Goal: Information Seeking & Learning: Learn about a topic

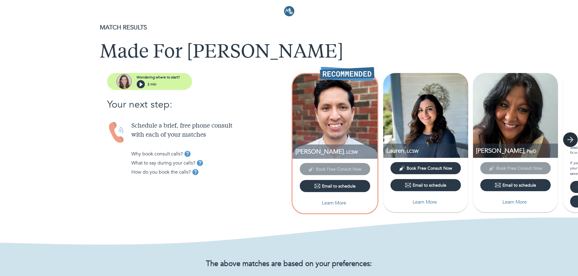
click at [570, 136] on icon "button" at bounding box center [570, 139] width 9 height 9
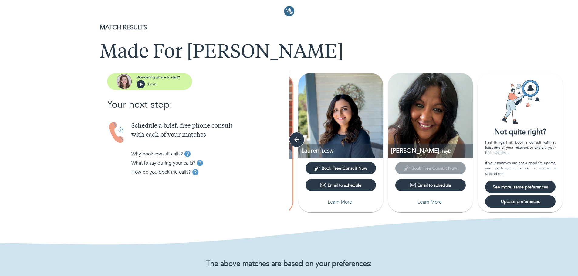
click at [515, 187] on span "See more, same preferences" at bounding box center [520, 187] width 66 height 6
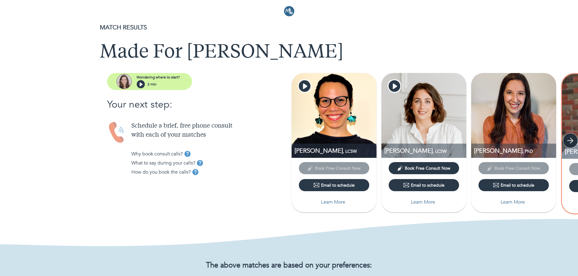
click at [567, 141] on icon "button" at bounding box center [570, 140] width 9 height 9
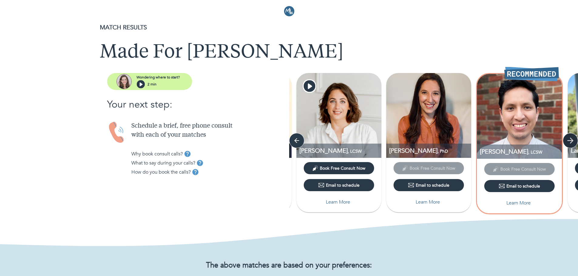
click at [567, 141] on icon "button" at bounding box center [570, 140] width 9 height 9
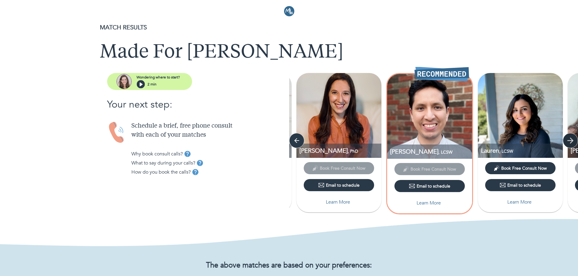
click at [567, 141] on icon "button" at bounding box center [570, 140] width 9 height 9
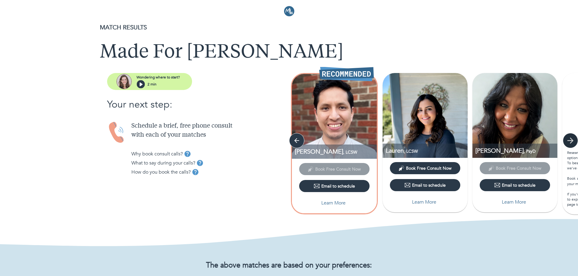
click at [567, 141] on icon "button" at bounding box center [570, 140] width 9 height 9
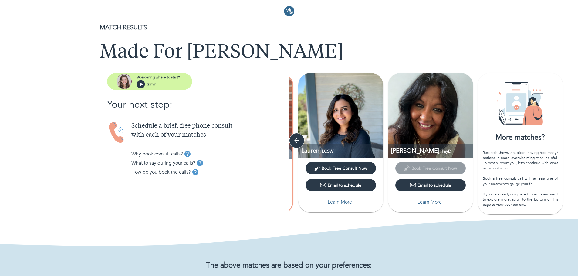
click at [519, 139] on div "More matches?" at bounding box center [520, 138] width 85 height 10
click at [298, 141] on icon "button" at bounding box center [297, 141] width 6 height 6
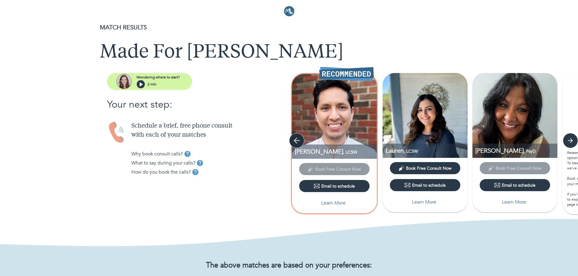
click at [298, 141] on icon "button" at bounding box center [297, 141] width 6 height 6
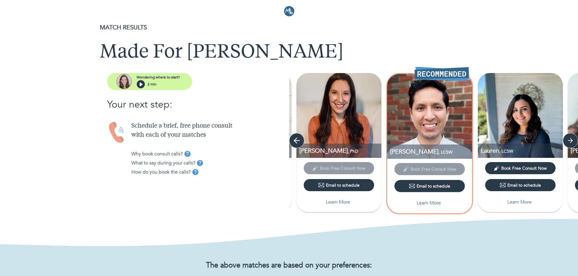
click at [298, 141] on icon "button" at bounding box center [297, 141] width 6 height 6
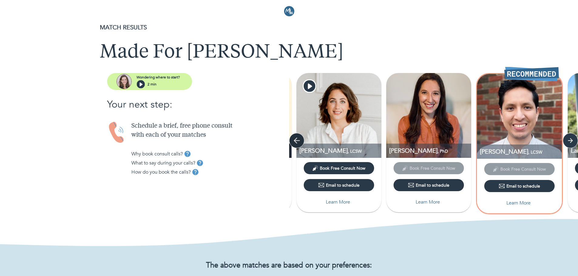
click at [298, 141] on icon "button" at bounding box center [297, 141] width 6 height 6
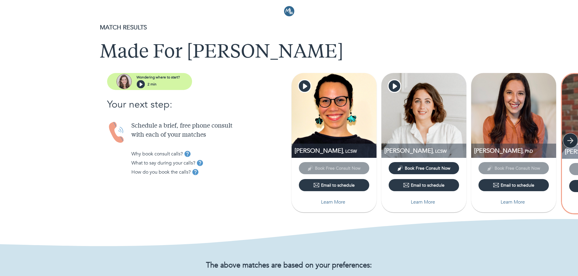
click at [572, 139] on icon "button" at bounding box center [570, 140] width 9 height 9
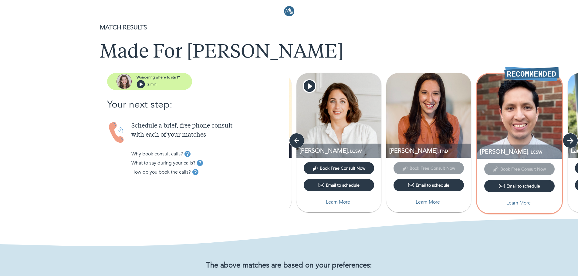
click at [572, 139] on icon "button" at bounding box center [570, 140] width 9 height 9
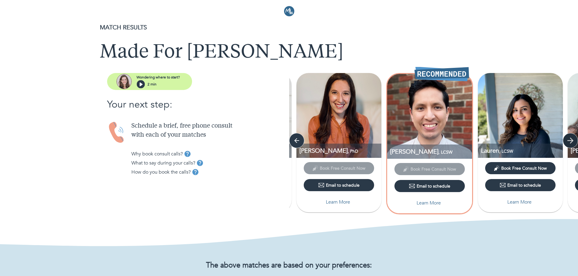
click at [572, 139] on icon "button" at bounding box center [570, 140] width 9 height 9
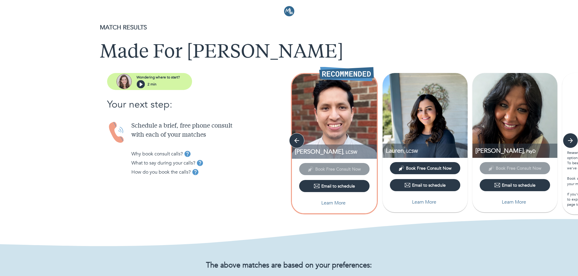
drag, startPoint x: 119, startPoint y: 208, endPoint x: 431, endPoint y: 202, distance: 312.5
click at [431, 202] on p "Learn More" at bounding box center [424, 202] width 24 height 7
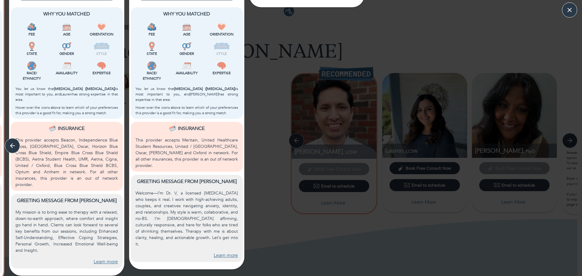
scroll to position [156, 0]
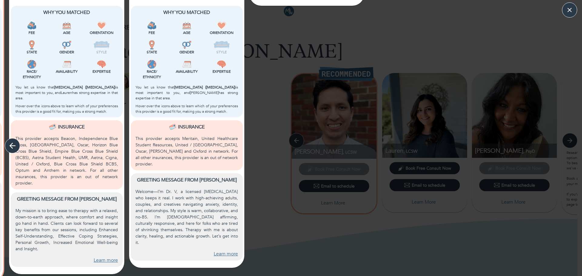
click at [14, 150] on icon "button" at bounding box center [12, 145] width 9 height 9
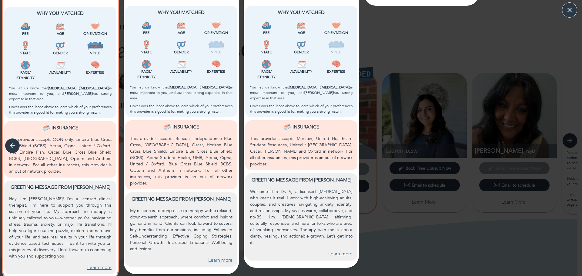
scroll to position [0, 0]
